Goal: Information Seeking & Learning: Learn about a topic

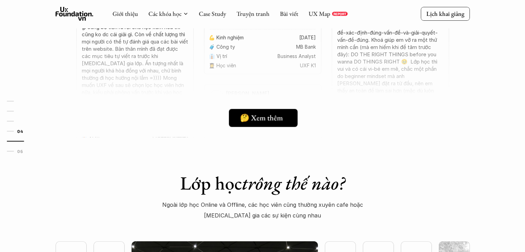
scroll to position [1403, 0]
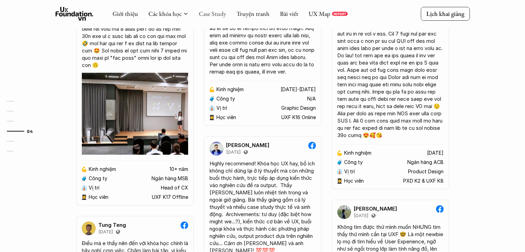
click at [216, 12] on link "Case Study" at bounding box center [212, 14] width 27 height 8
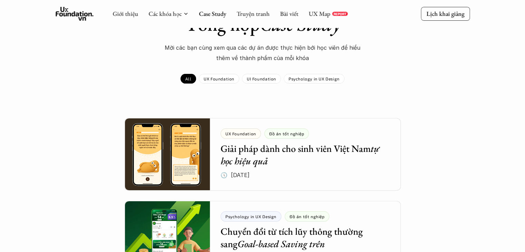
scroll to position [173, 0]
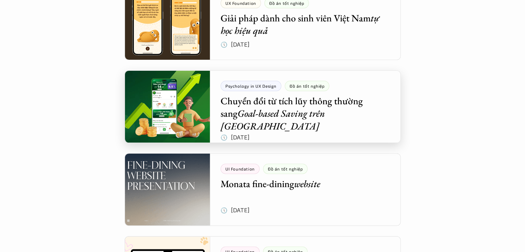
click at [340, 116] on div at bounding box center [263, 106] width 276 height 72
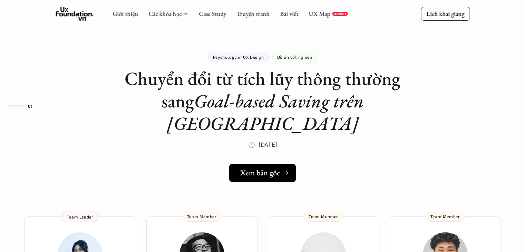
click at [261, 168] on h5 "Xem bản gốc" at bounding box center [260, 172] width 40 height 9
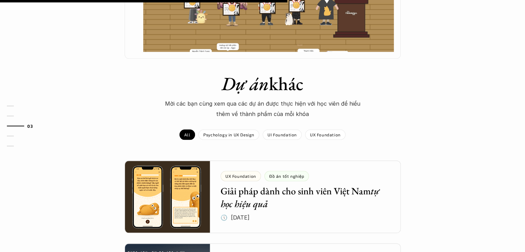
scroll to position [690, 0]
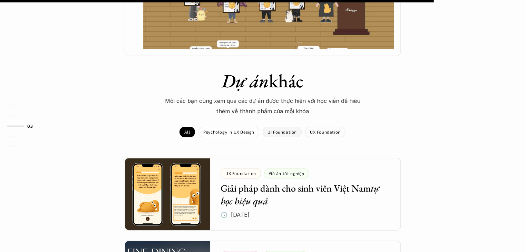
click at [286, 129] on p "UI Foundation" at bounding box center [281, 131] width 29 height 5
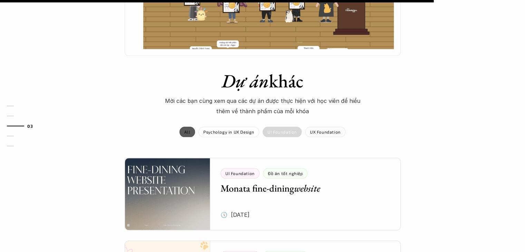
click at [315, 129] on p "UX Foundation" at bounding box center [325, 131] width 31 height 5
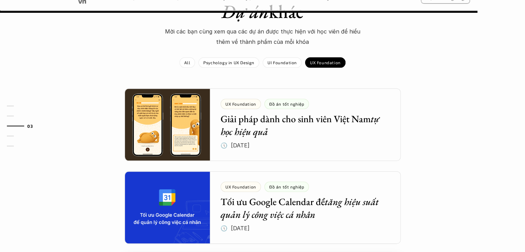
scroll to position [759, 0]
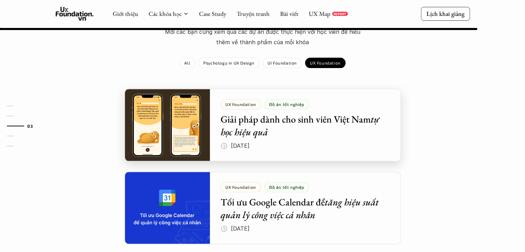
click at [316, 94] on div at bounding box center [263, 125] width 276 height 72
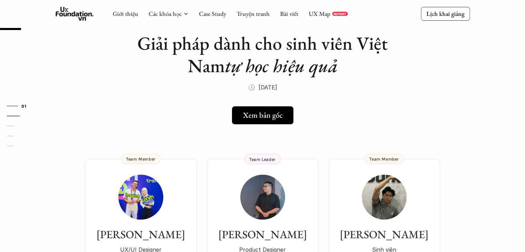
scroll to position [35, 0]
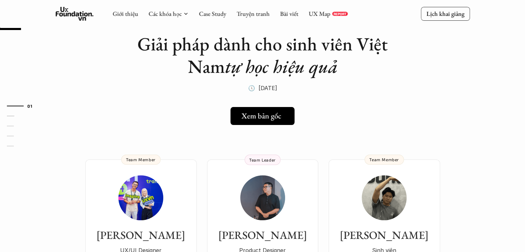
click at [280, 117] on div "Xem bản gốc" at bounding box center [265, 115] width 46 height 9
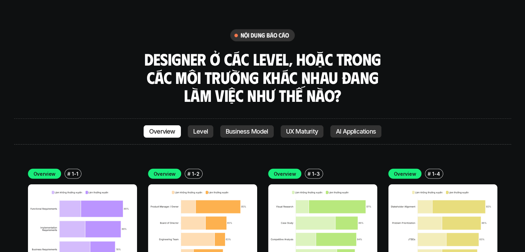
scroll to position [1817, 0]
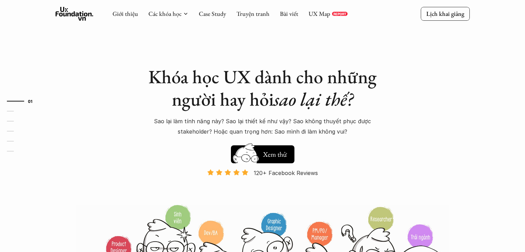
click at [207, 16] on link "Case Study" at bounding box center [212, 14] width 27 height 8
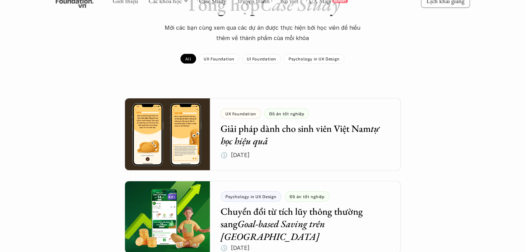
scroll to position [69, 0]
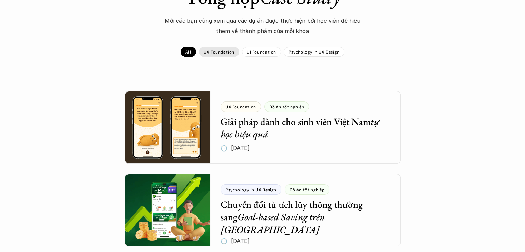
click at [229, 54] on p "UX Foundation" at bounding box center [219, 51] width 31 height 5
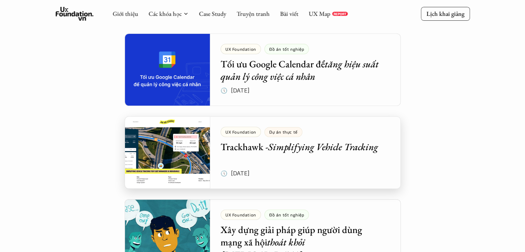
scroll to position [207, 0]
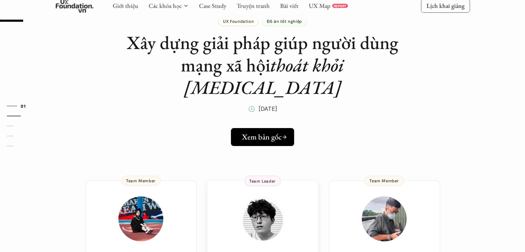
scroll to position [35, 0]
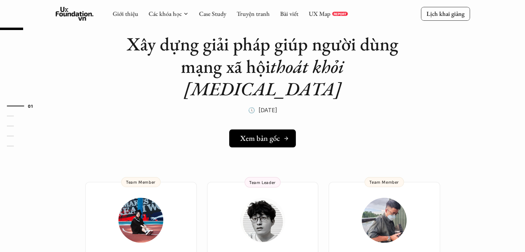
click at [275, 134] on h5 "Xem bản gốc" at bounding box center [260, 138] width 40 height 9
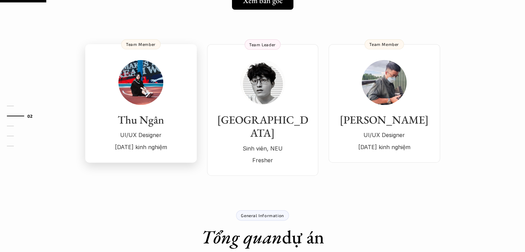
scroll to position [173, 0]
click at [148, 74] on img at bounding box center [140, 82] width 45 height 45
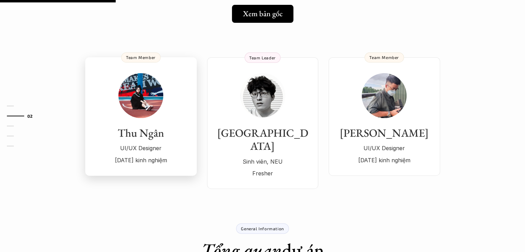
scroll to position [138, 0]
